Goal: Find specific page/section: Find specific page/section

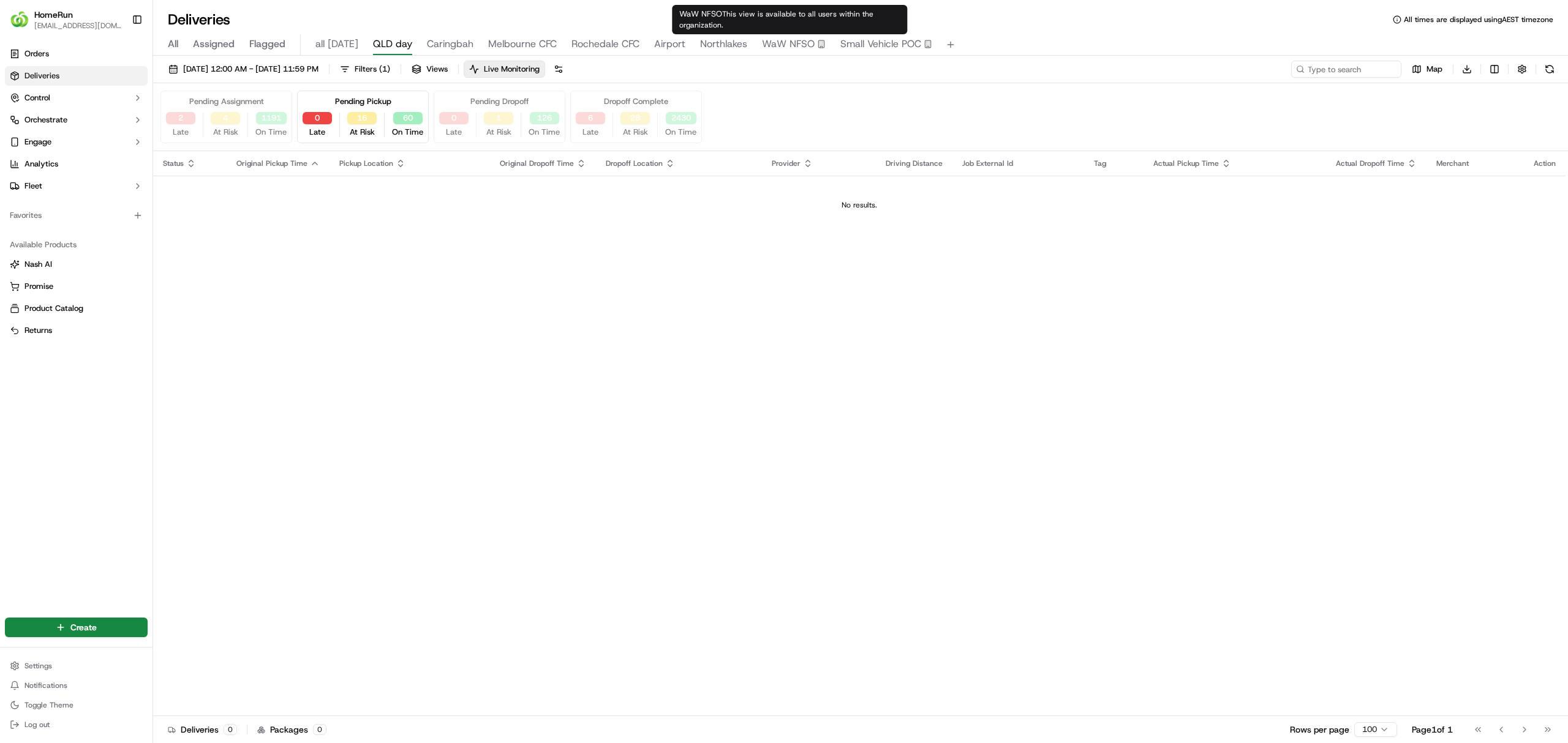
click at [303, 112] on button "0" at bounding box center [317, 118] width 29 height 12
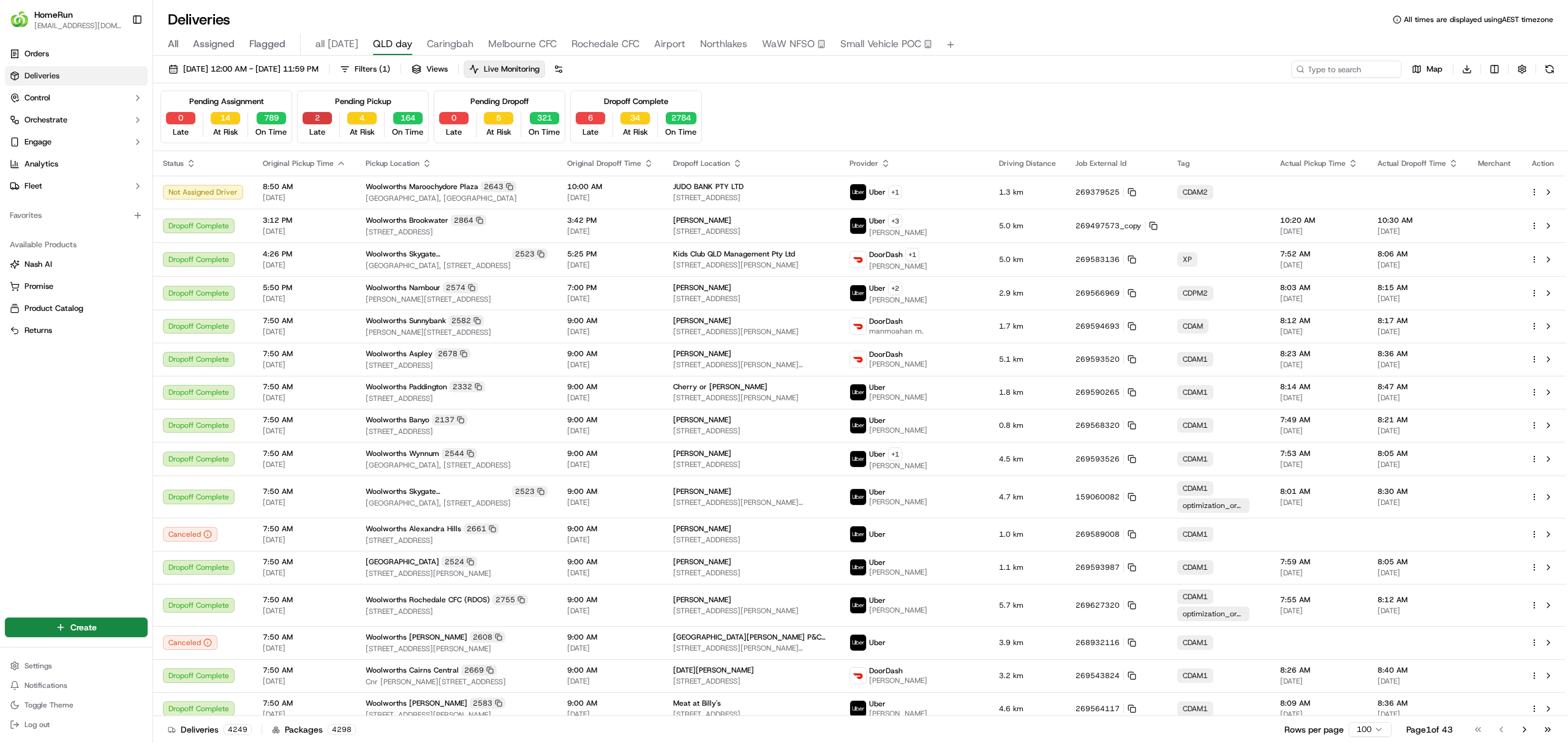
click at [311, 118] on button "2" at bounding box center [317, 118] width 29 height 12
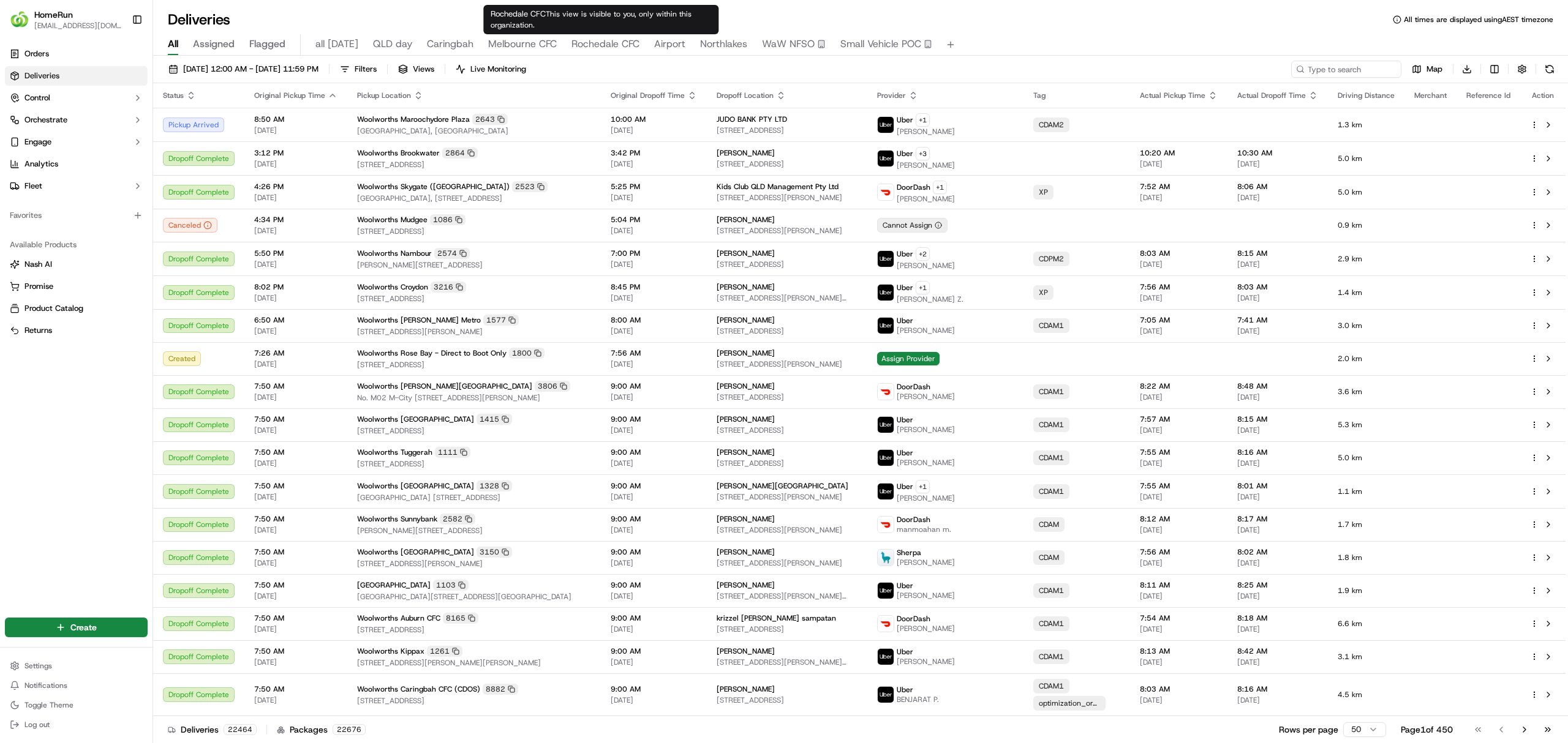
click at [592, 47] on span "Rochedale CFC" at bounding box center [606, 44] width 68 height 15
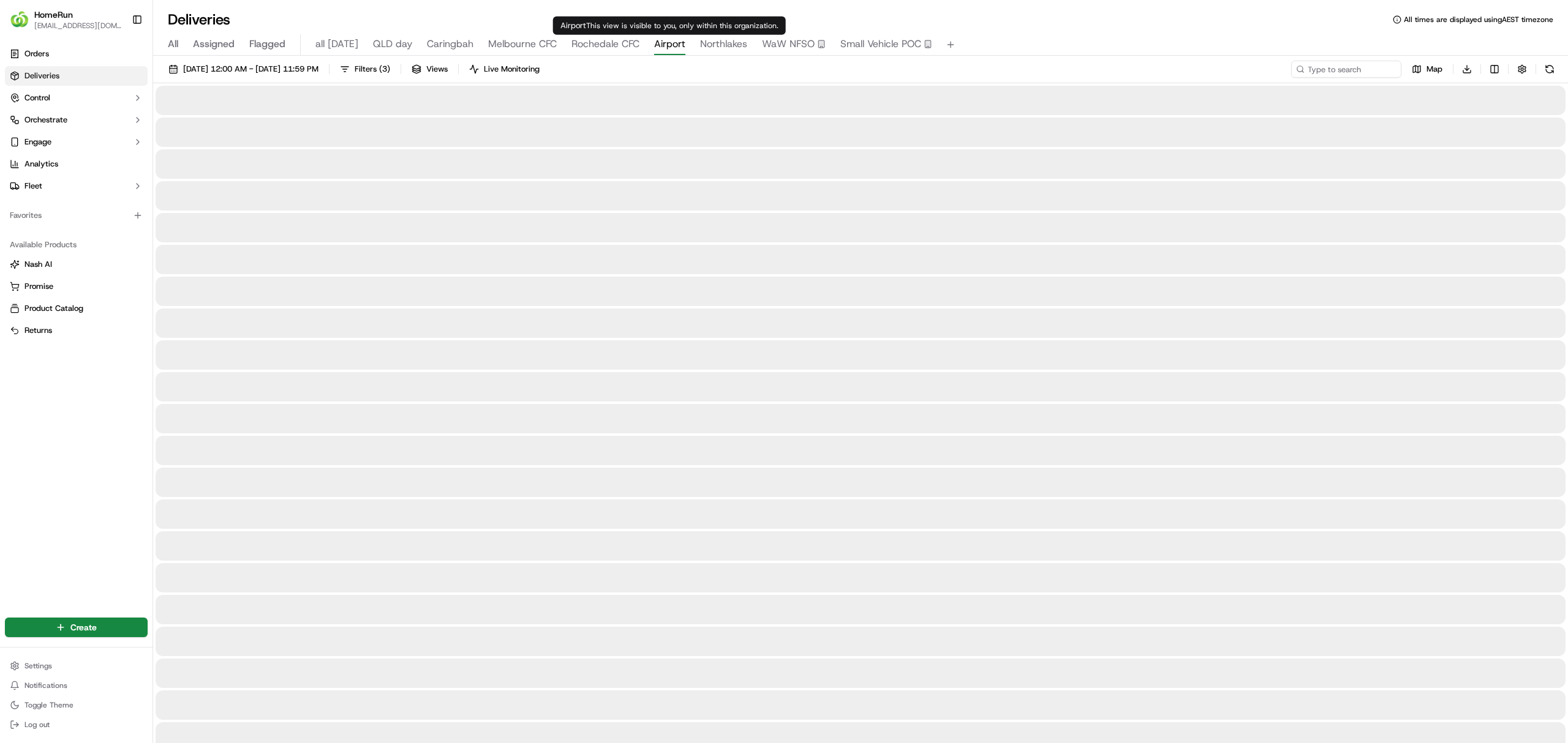
click at [660, 43] on span "Airport" at bounding box center [670, 44] width 31 height 15
click at [717, 46] on span "Northlakes" at bounding box center [724, 44] width 47 height 15
